Goal: Task Accomplishment & Management: Manage account settings

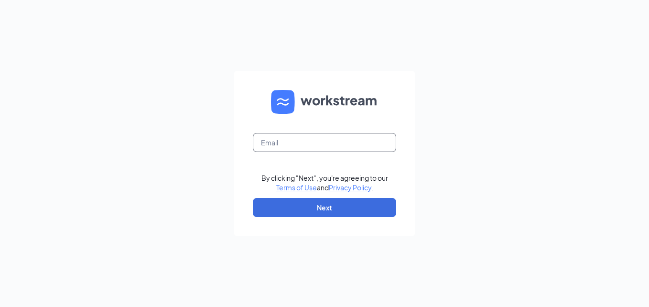
click at [297, 149] on input "text" at bounding box center [324, 142] width 143 height 19
type input "[EMAIL_ADDRESS][DOMAIN_NAME]"
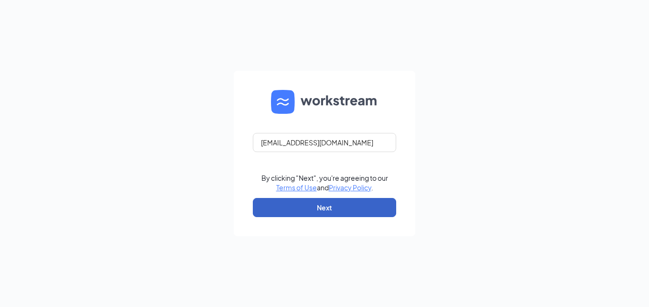
click at [265, 209] on button "Next" at bounding box center [324, 207] width 143 height 19
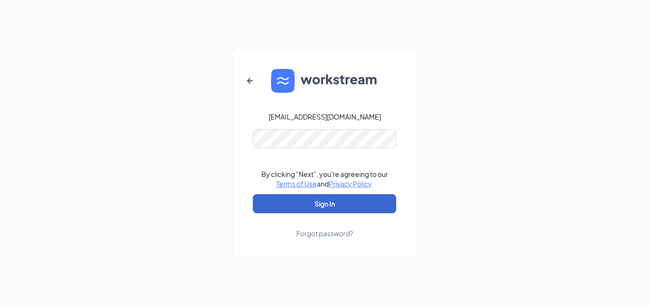
click at [265, 209] on button "Sign In" at bounding box center [324, 203] width 143 height 19
click at [161, 201] on div "forto@1788chicken.com By clicking "Next", you're agreeing to our Terms of Use a…" at bounding box center [324, 153] width 649 height 307
click at [324, 213] on link "Forgot password?" at bounding box center [324, 225] width 57 height 25
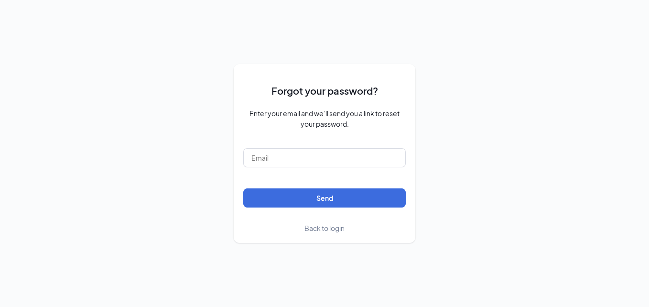
click at [335, 228] on span "Back to login" at bounding box center [325, 228] width 40 height 9
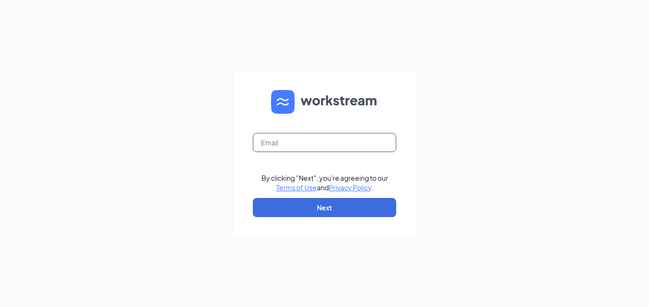
click at [310, 143] on input "text" at bounding box center [324, 142] width 143 height 19
type input "[EMAIL_ADDRESS][DOMAIN_NAME]"
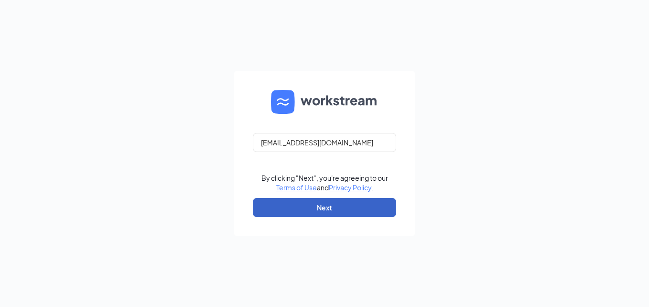
click at [306, 214] on button "Next" at bounding box center [324, 207] width 143 height 19
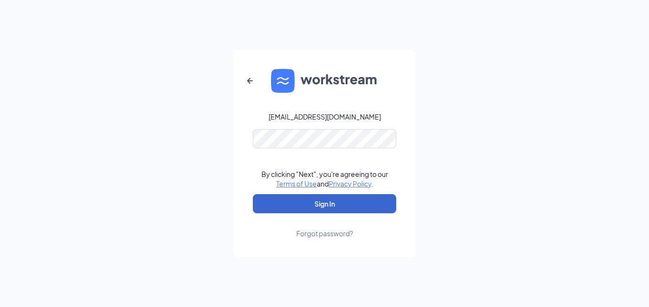
click at [302, 205] on button "Sign In" at bounding box center [324, 203] width 143 height 19
click at [216, 146] on div "forto@1788chicken.com By clicking "Next", you're agreeing to our Terms of Use a…" at bounding box center [324, 153] width 649 height 307
click at [219, 143] on div "forto@1788chicken.com By clicking "Next", you're agreeing to our Terms of Use a…" at bounding box center [324, 153] width 649 height 307
click at [328, 207] on button "Sign In" at bounding box center [324, 203] width 143 height 19
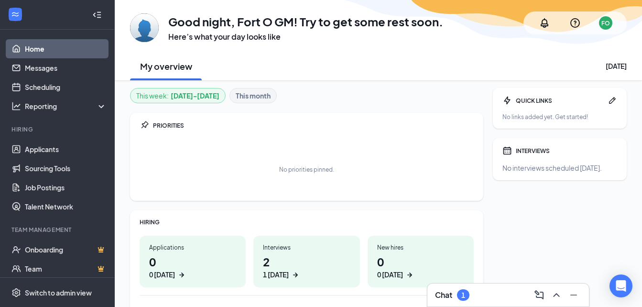
click at [92, 19] on icon "Collapse" at bounding box center [97, 15] width 10 height 10
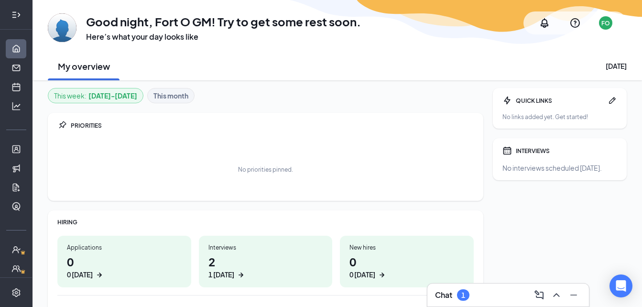
click at [12, 16] on icon "Expand" at bounding box center [16, 15] width 10 height 10
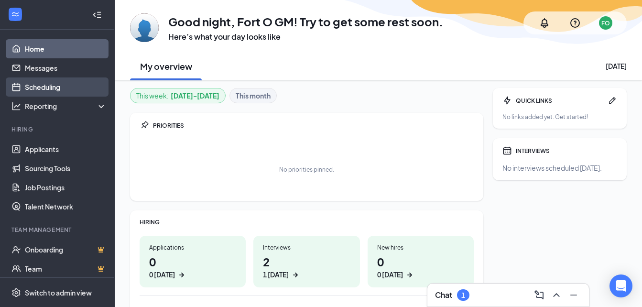
click at [47, 94] on link "Scheduling" at bounding box center [66, 86] width 82 height 19
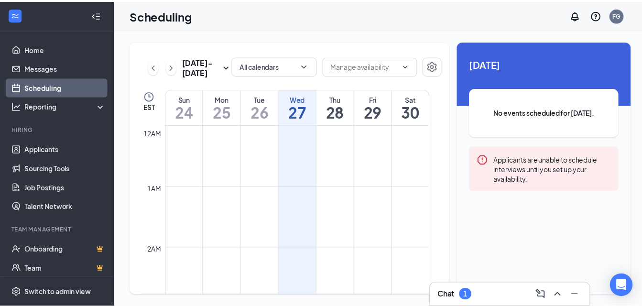
scroll to position [470, 0]
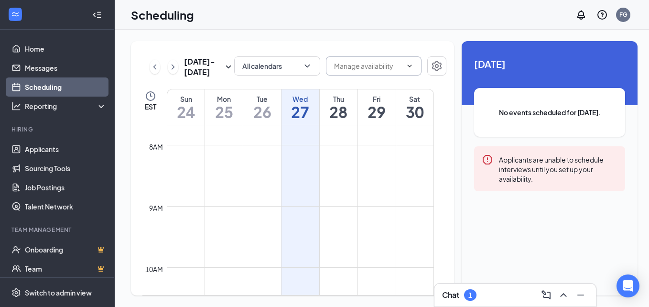
click at [401, 61] on span at bounding box center [374, 65] width 96 height 19
click at [304, 62] on icon "ChevronDown" at bounding box center [308, 66] width 10 height 10
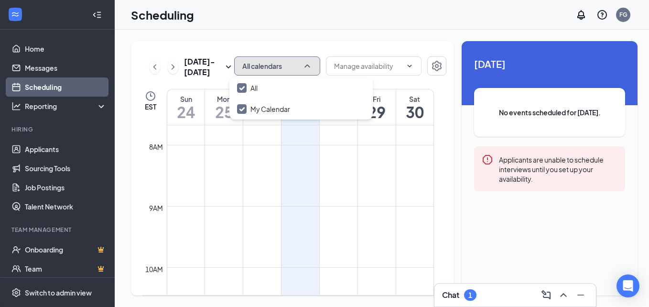
click at [304, 62] on icon "ChevronUp" at bounding box center [308, 66] width 10 height 10
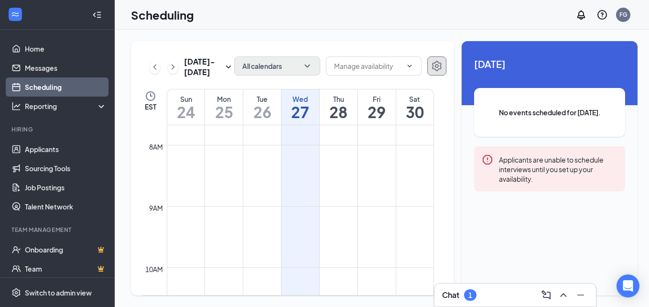
click at [434, 69] on icon "Settings" at bounding box center [437, 66] width 10 height 11
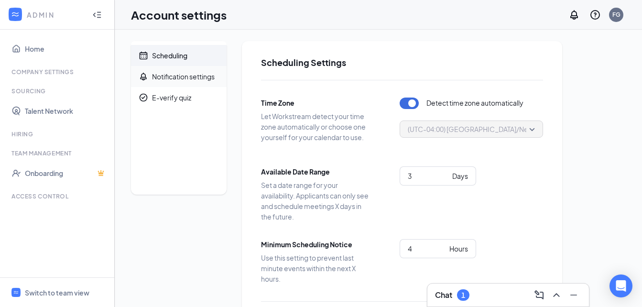
click at [166, 76] on div "Notification settings" at bounding box center [183, 77] width 63 height 10
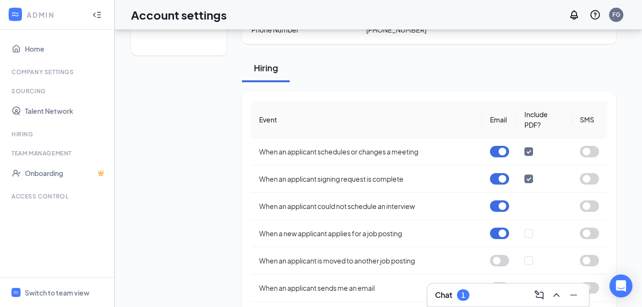
scroll to position [186, 0]
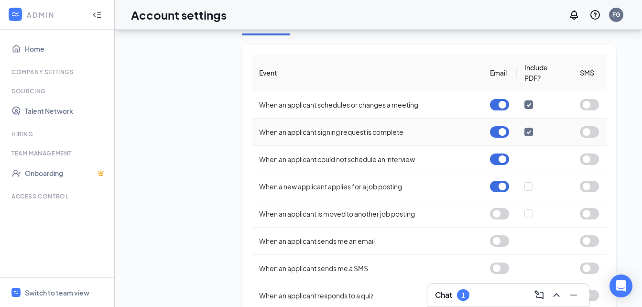
click at [497, 135] on button "button" at bounding box center [499, 131] width 19 height 11
click at [504, 164] on button "button" at bounding box center [499, 158] width 19 height 11
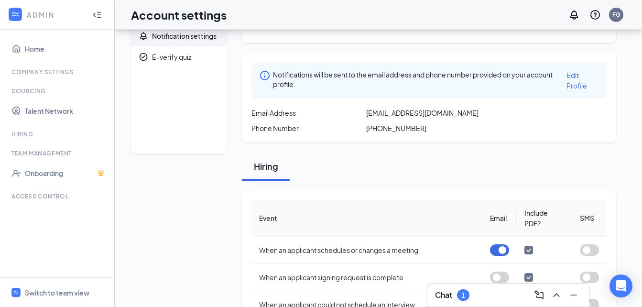
scroll to position [0, 0]
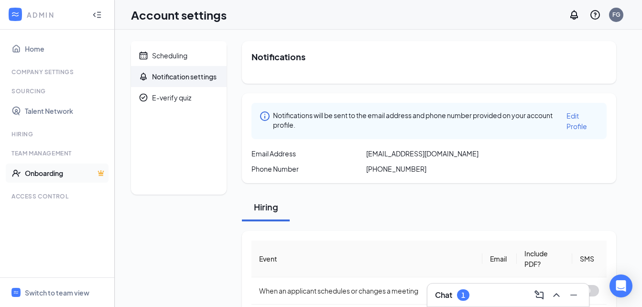
click at [56, 176] on link "Onboarding" at bounding box center [66, 173] width 82 height 19
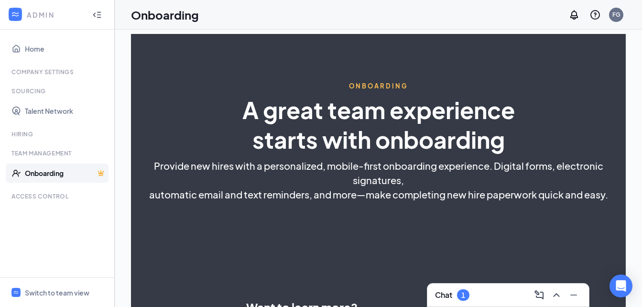
select select "US"
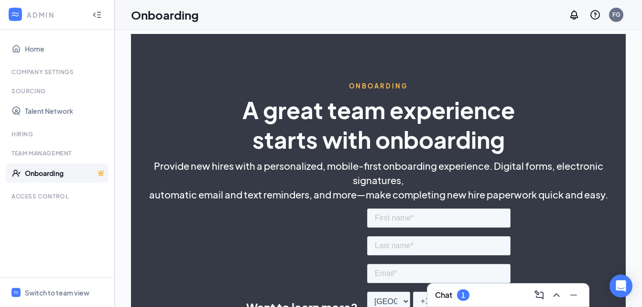
click at [10, 10] on div at bounding box center [15, 14] width 17 height 17
